Goal: Contribute content: Add original content to the website for others to see

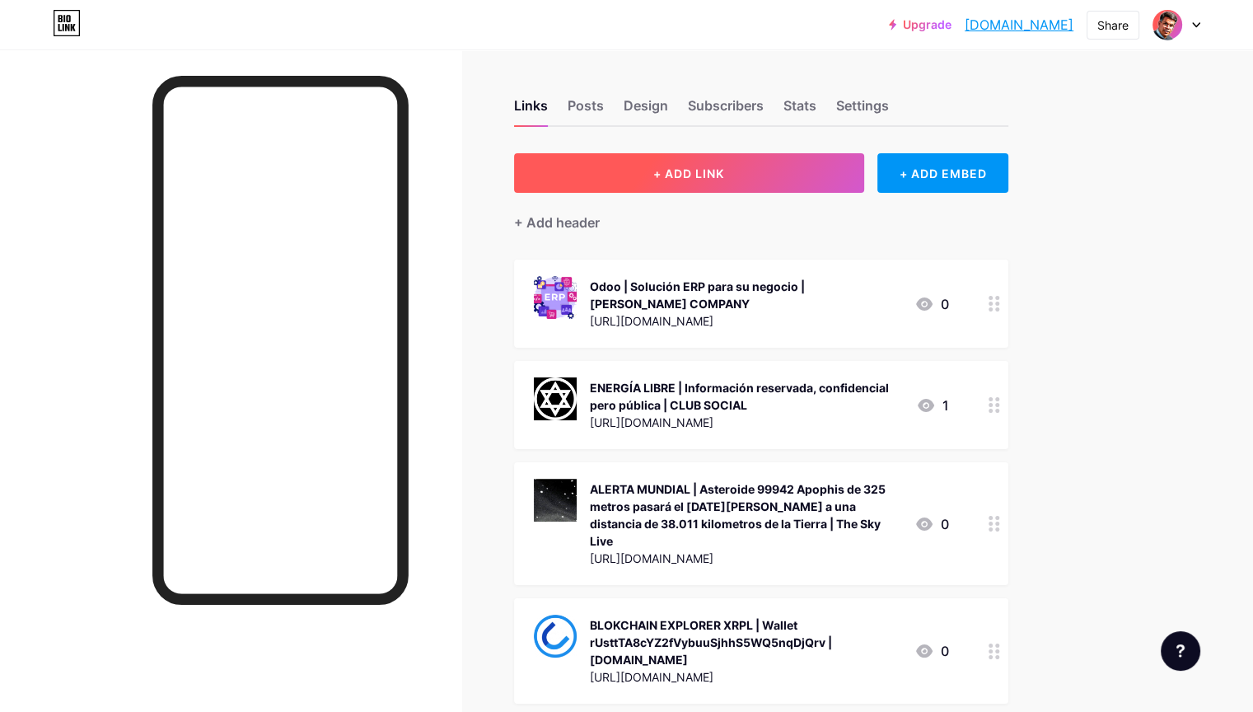
click at [724, 167] on span "+ ADD LINK" at bounding box center [688, 173] width 71 height 14
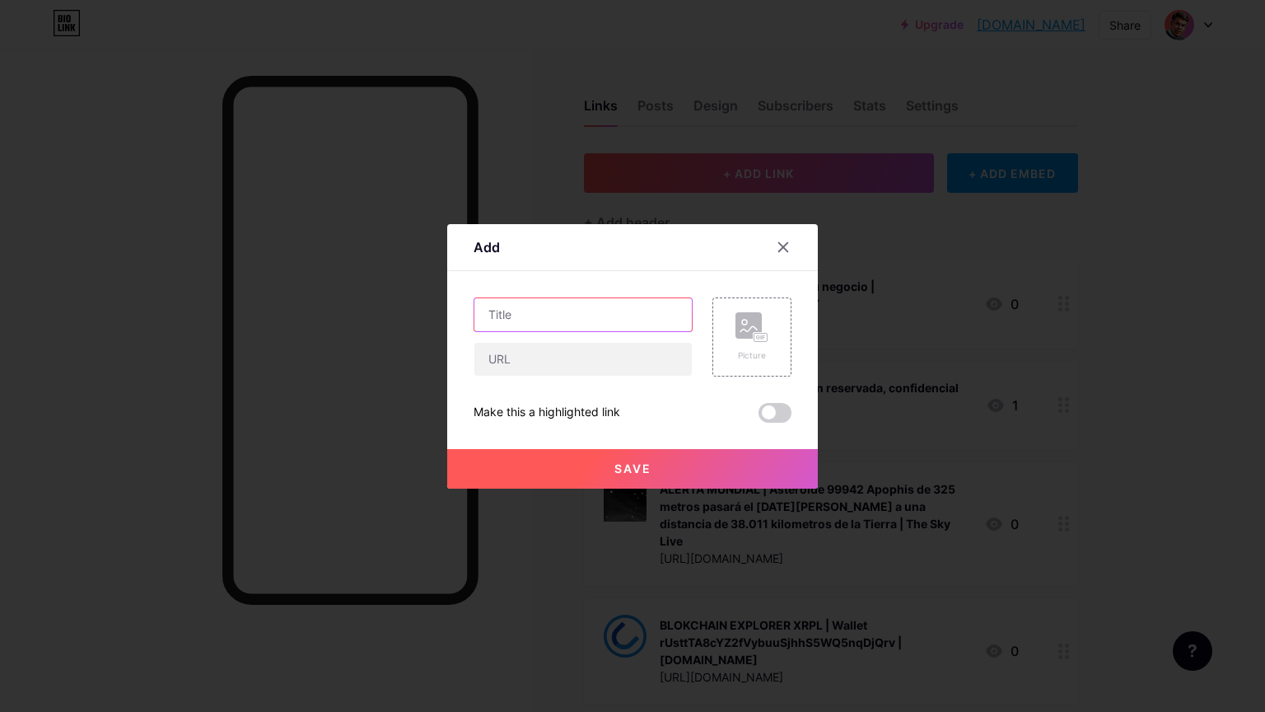
click at [600, 316] on input "text" at bounding box center [582, 314] width 217 height 33
paste input "Tu cerebro en ChatGPT: Acumulación de deuda cognitiva al usar un asistente de I…"
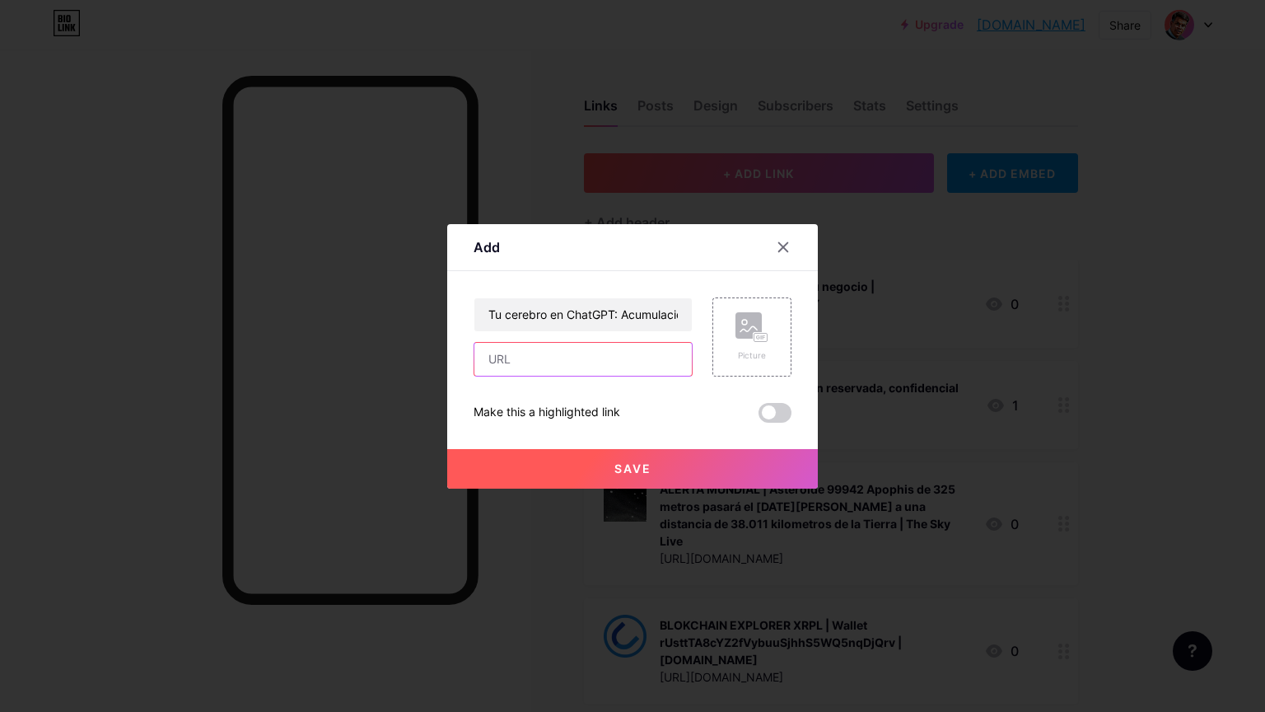
click at [549, 360] on input "text" at bounding box center [582, 359] width 217 height 33
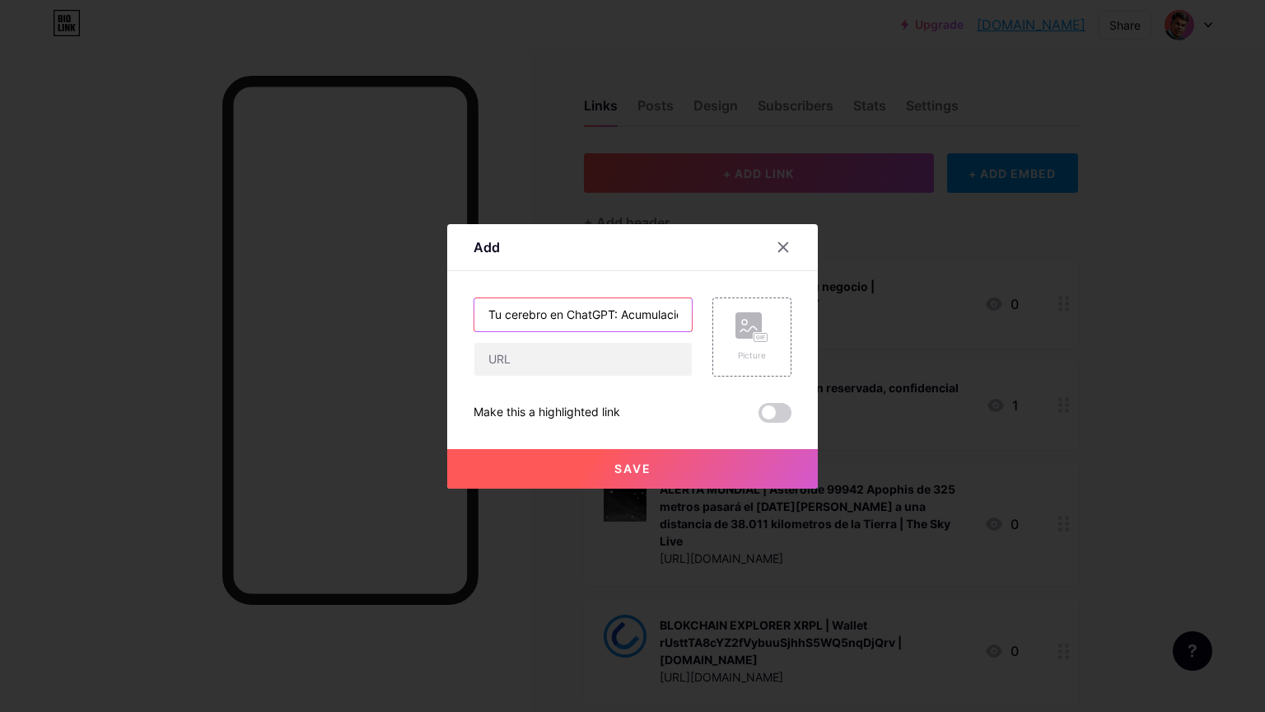
click at [586, 313] on input "Tu cerebro en ChatGPT: Acumulación de deuda cognitiva al usar un asistente de I…" at bounding box center [582, 314] width 217 height 33
paste input "[URL][DOMAIN_NAME]"
type input "Tu cerebro en ChatGPT | Acumulación de deuda cognitiva al usar un asistente de …"
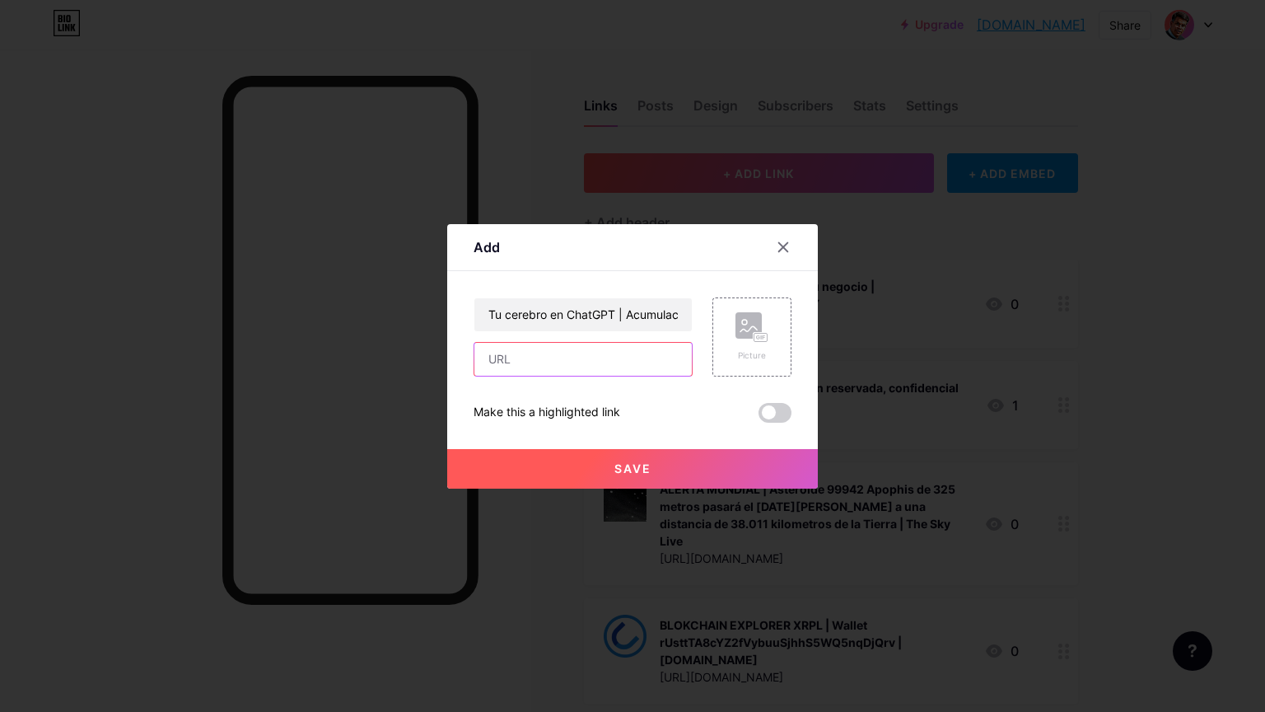
click at [566, 355] on input "text" at bounding box center [582, 359] width 217 height 33
paste input "[URL][DOMAIN_NAME]"
type input "[URL][DOMAIN_NAME]"
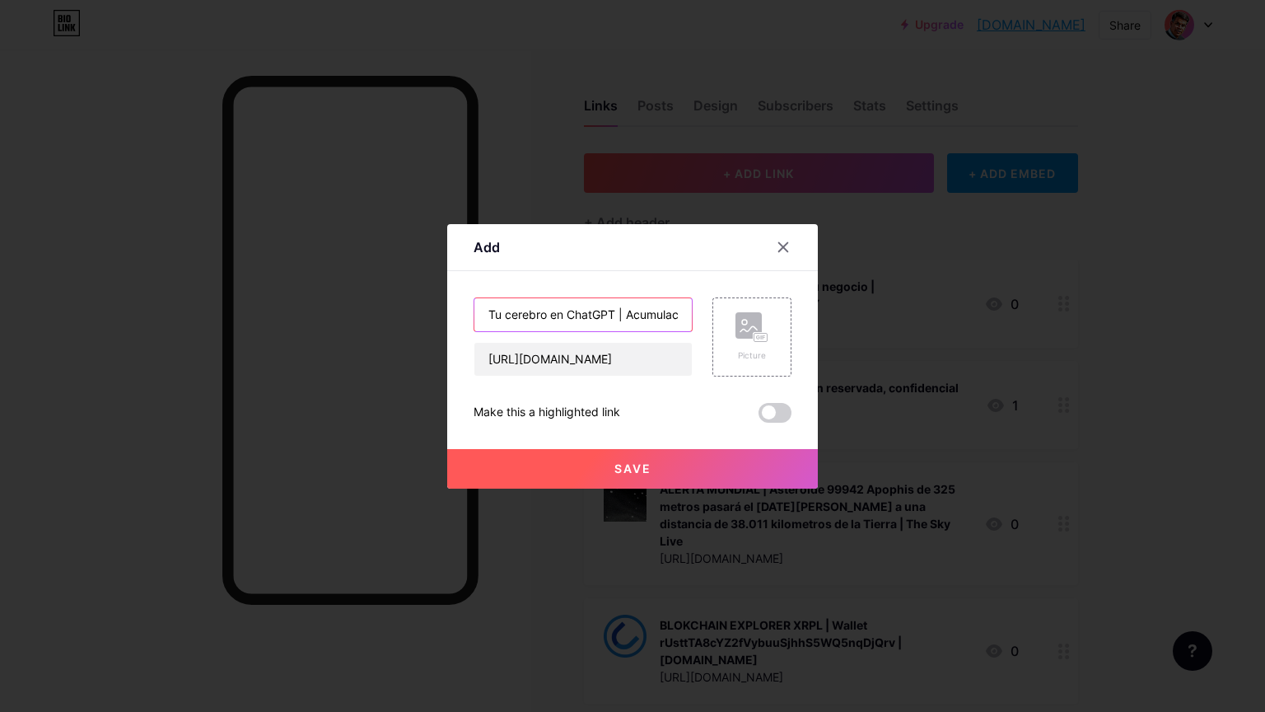
click at [649, 314] on input "Tu cerebro en ChatGPT | Acumulación de deuda cognitiva al usar un asistente de …" at bounding box center [582, 314] width 217 height 33
type input "Tu cerebro en ChatGPT | Acumulación de deuda cognitiva al usar un asistente de …"
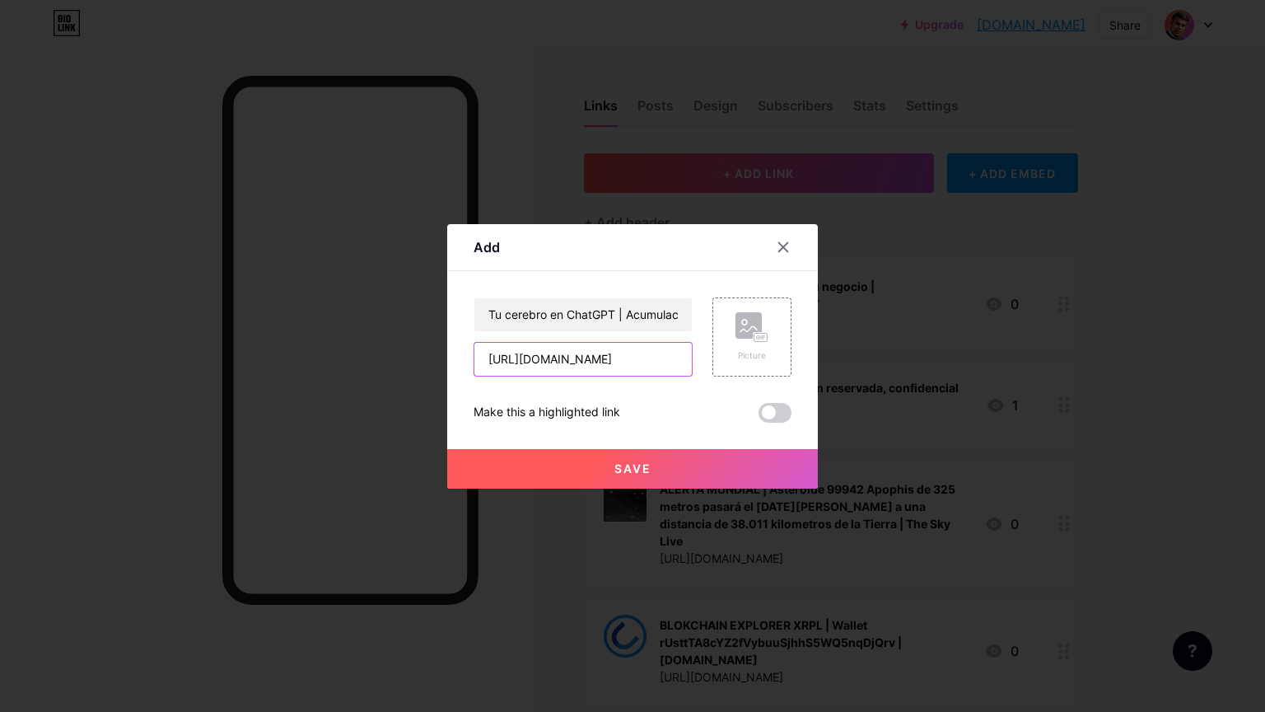
click at [669, 362] on input "[URL][DOMAIN_NAME]" at bounding box center [582, 359] width 217 height 33
paste input "[URL][DOMAIN_NAME]"
type input "[URL][DOMAIN_NAME]"
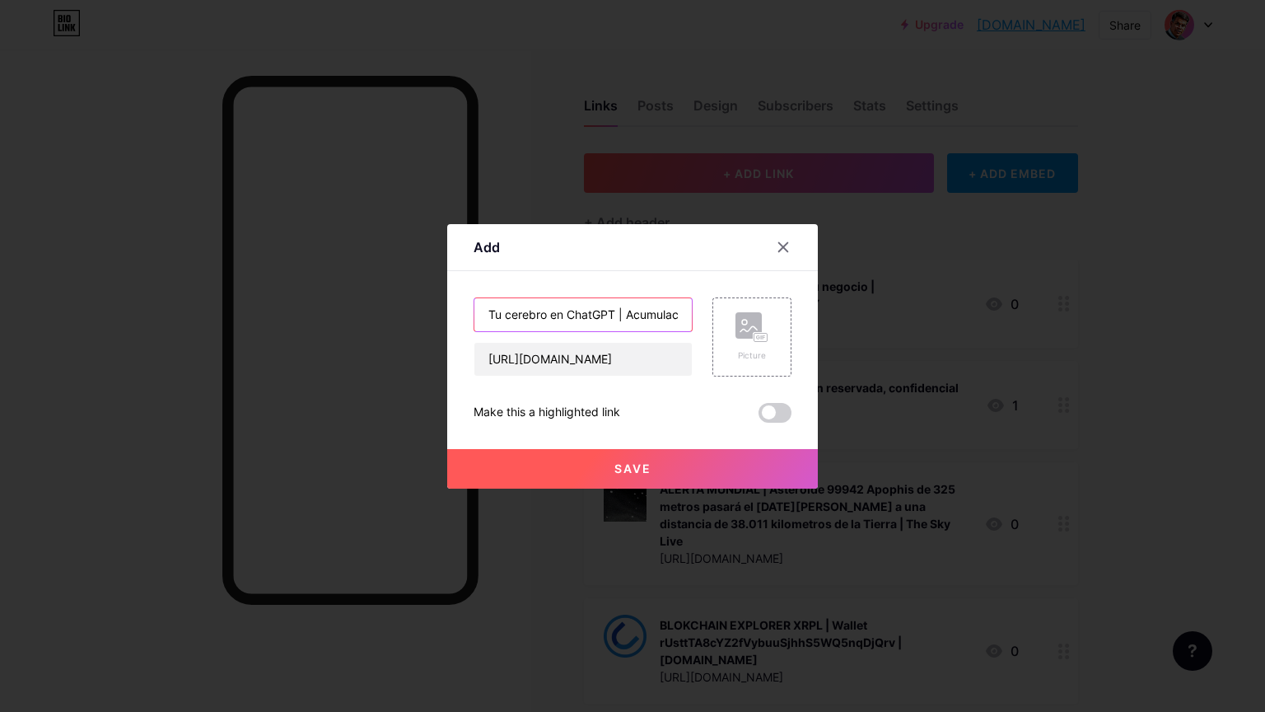
click at [655, 316] on input "Tu cerebro en ChatGPT | Acumulación de deuda cognitiva al usar un asistente de …" at bounding box center [582, 314] width 217 height 33
type input "Tu cerebro en ChatGPT | Acumulación de deuda cognitiva al usar un asistente de …"
click at [762, 334] on rect at bounding box center [760, 337] width 13 height 8
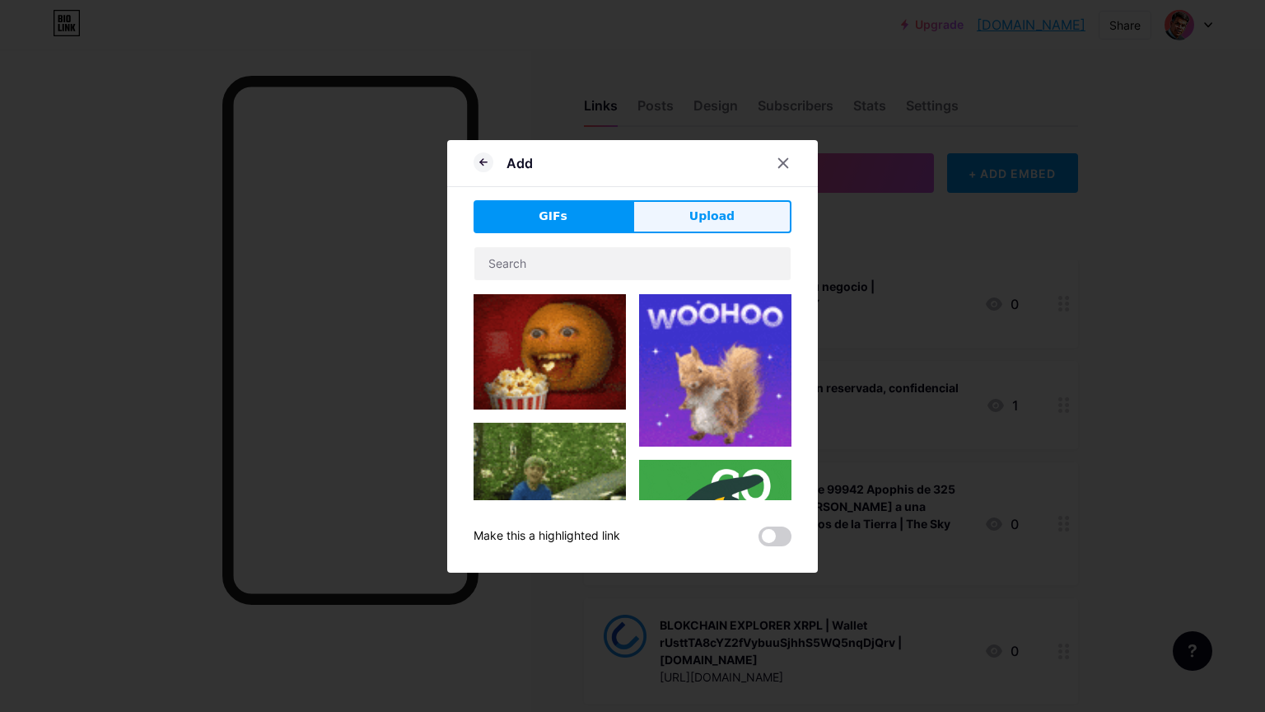
click at [730, 211] on span "Upload" at bounding box center [711, 216] width 45 height 17
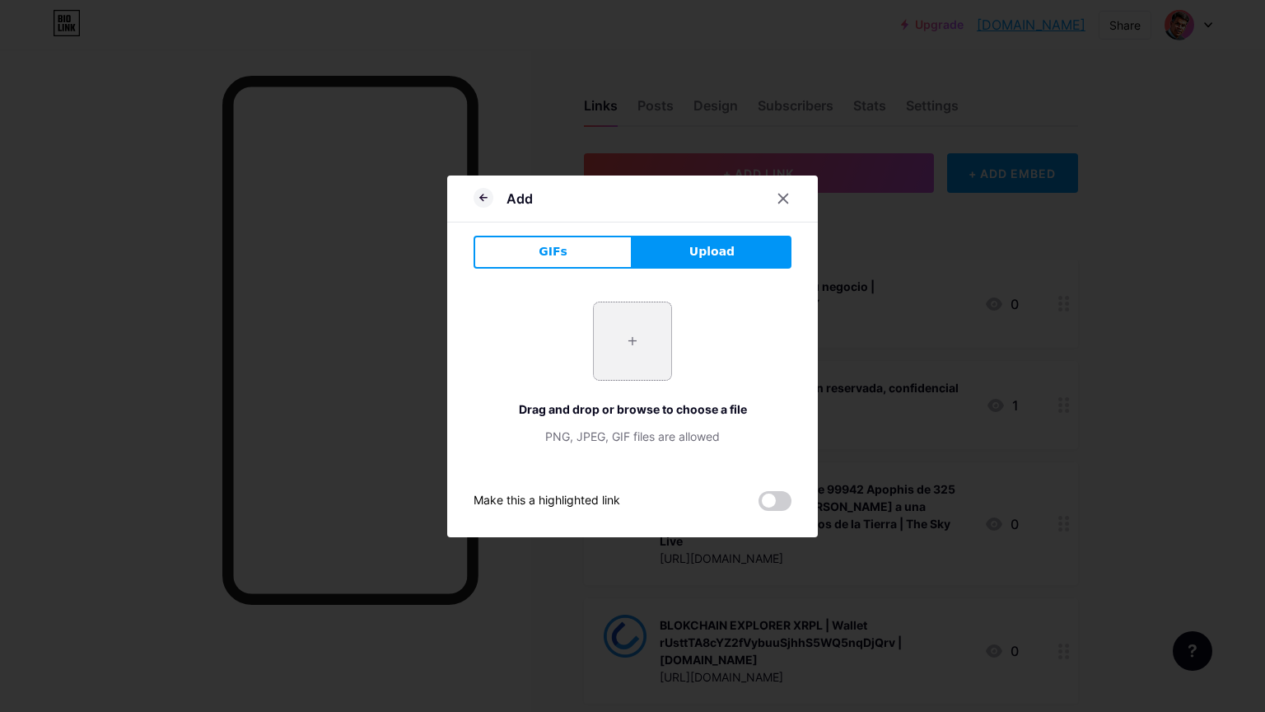
click at [634, 341] on input "file" at bounding box center [632, 340] width 77 height 77
type input "C:\fakepath\1750225627453.jpg"
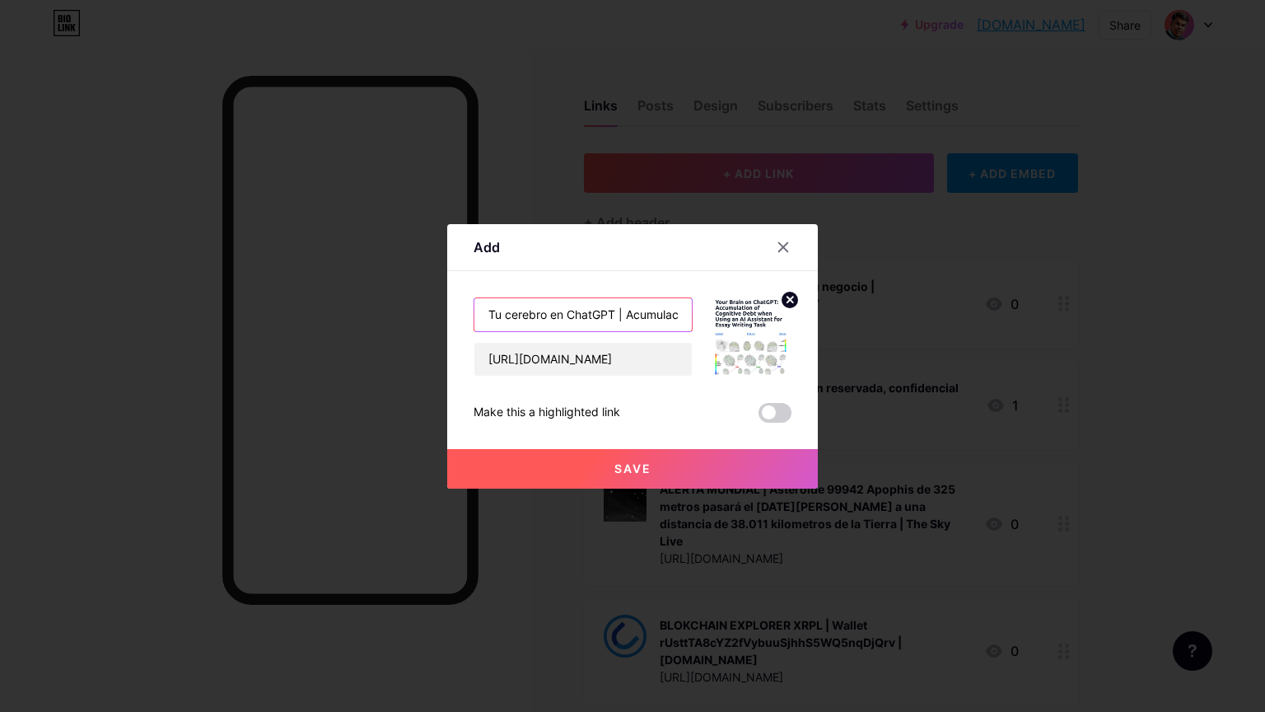
click at [623, 325] on input "Tu cerebro en ChatGPT | Acumulación de deuda cognitiva al usar un asistente de …" at bounding box center [582, 314] width 217 height 33
type input "IA | Tu cerebro en ChatGPT; Acumulación de deuda cognitiva al usar un asistente…"
click at [651, 468] on button "Save" at bounding box center [632, 469] width 371 height 40
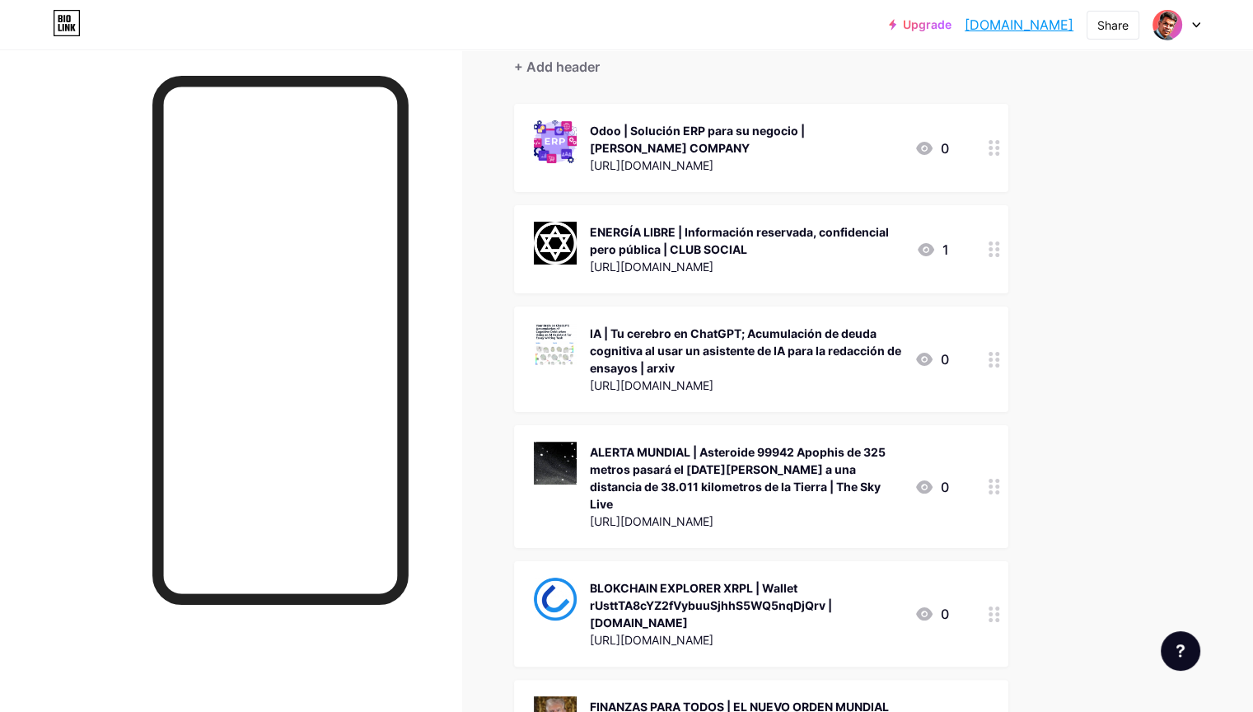
scroll to position [165, 0]
